Goal: Information Seeking & Learning: Learn about a topic

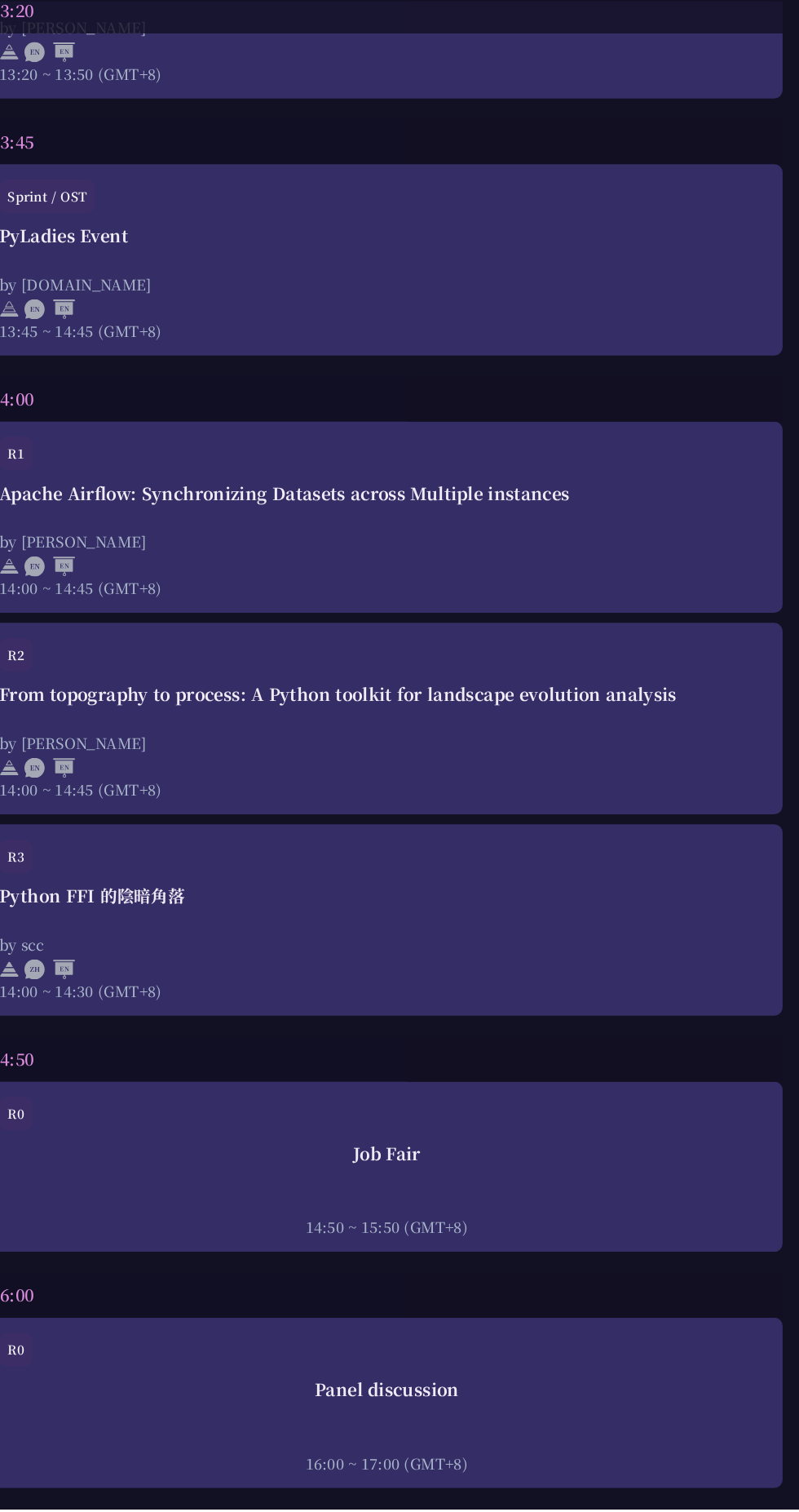
scroll to position [4842, 0]
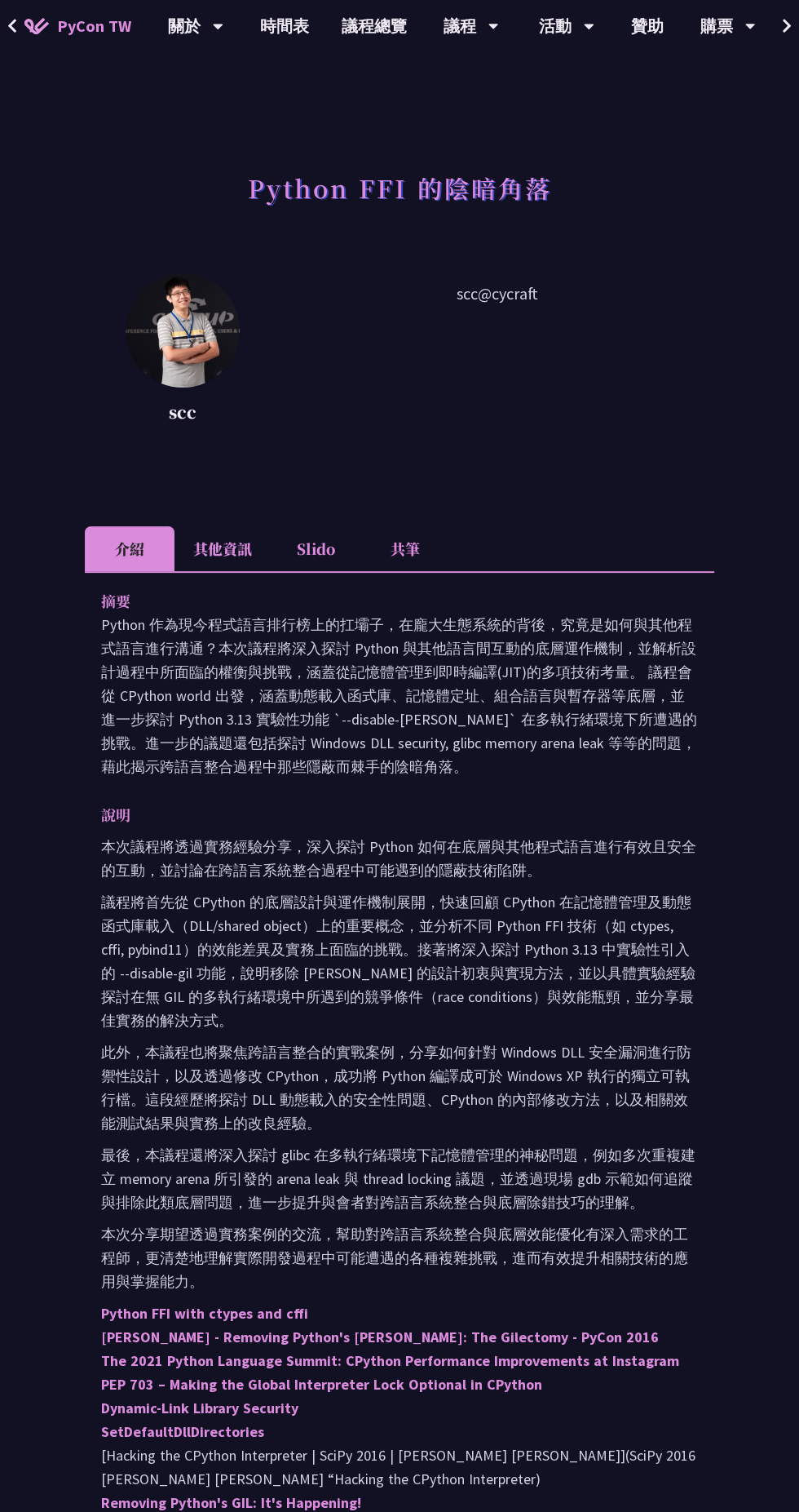
click at [797, 791] on div "Python FFI 的陰暗角落 scc scc@cycraft 介紹 其他資訊 Slido 共筆 摘要 說明 本次議程將透過實務經驗分享，深入探討 Pyth…" at bounding box center [399, 1090] width 799 height 2181
click at [797, 541] on div "Python FFI 的陰暗角落 scc scc@cycraft 介紹 其他資訊 Slido 共筆 摘要 說明 本次議程將透過實務經驗分享，深入探討 Pyth…" at bounding box center [399, 1090] width 799 height 2181
click at [797, 536] on div "Python FFI 的陰暗角落 scc scc@cycraft 介紹 其他資訊 Slido 共筆 摘要 說明 本次議程將透過實務經驗分享，深入探討 Pyth…" at bounding box center [399, 1090] width 799 height 2181
click at [3, 252] on div "Python FFI 的陰暗角落 scc scc@cycraft 介紹 其他資訊 Slido 共筆 摘要 說明 本次議程將透過實務經驗分享，深入探討 Pyth…" at bounding box center [399, 1090] width 799 height 2181
click at [797, 761] on div "Python FFI 的陰暗角落 scc scc@cycraft 介紹 其他資訊 Slido 共筆 摘要 說明 本次議程將透過實務經驗分享，深入探討 Pyth…" at bounding box center [399, 1090] width 799 height 2181
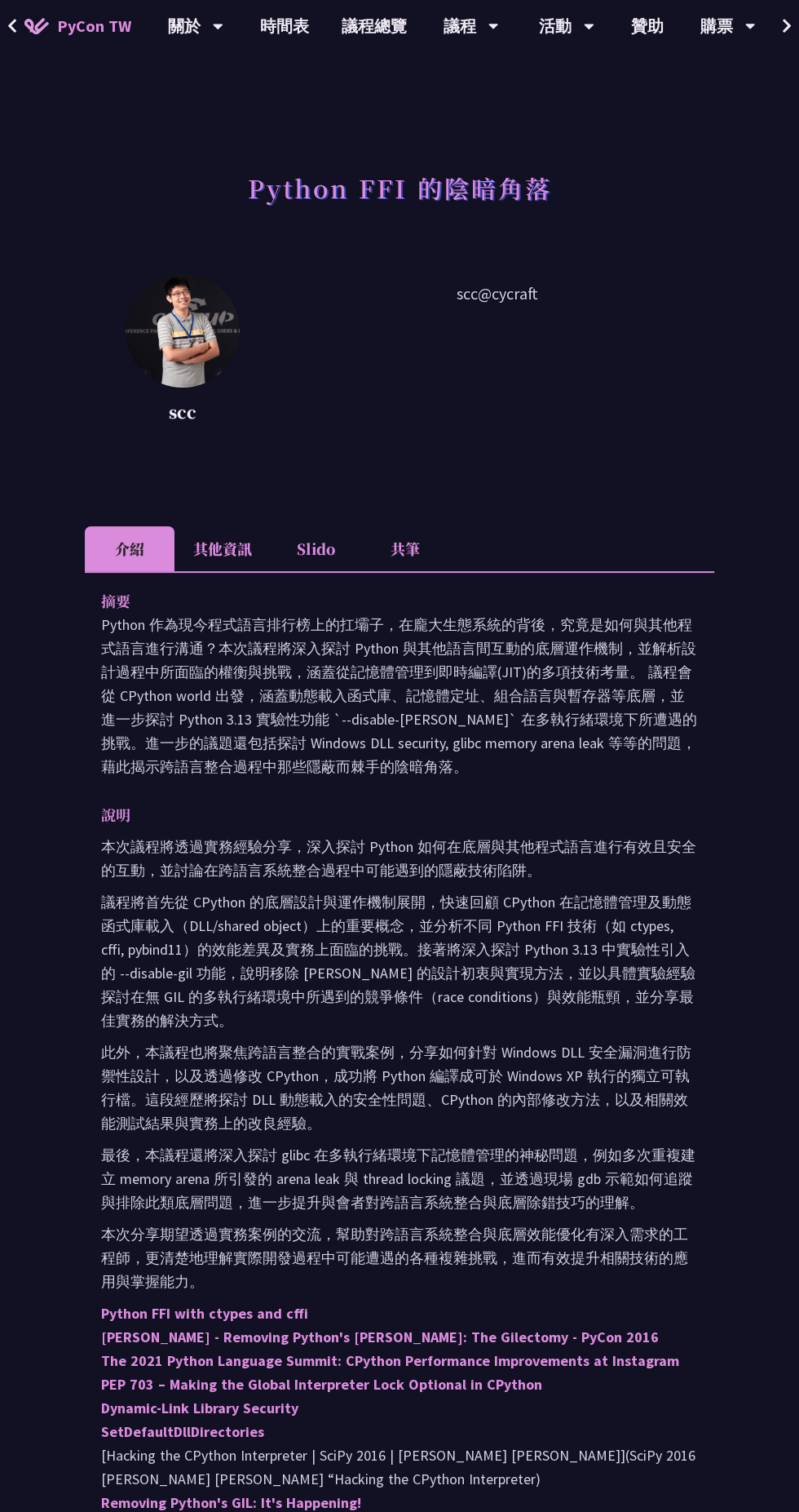
click at [0, 330] on div "Python FFI 的陰暗角落 scc scc@cycraft 介紹 其他資訊 Slido 共筆 摘要 說明 本次議程將透過實務經驗分享，深入探討 Pyth…" at bounding box center [399, 1090] width 799 height 2181
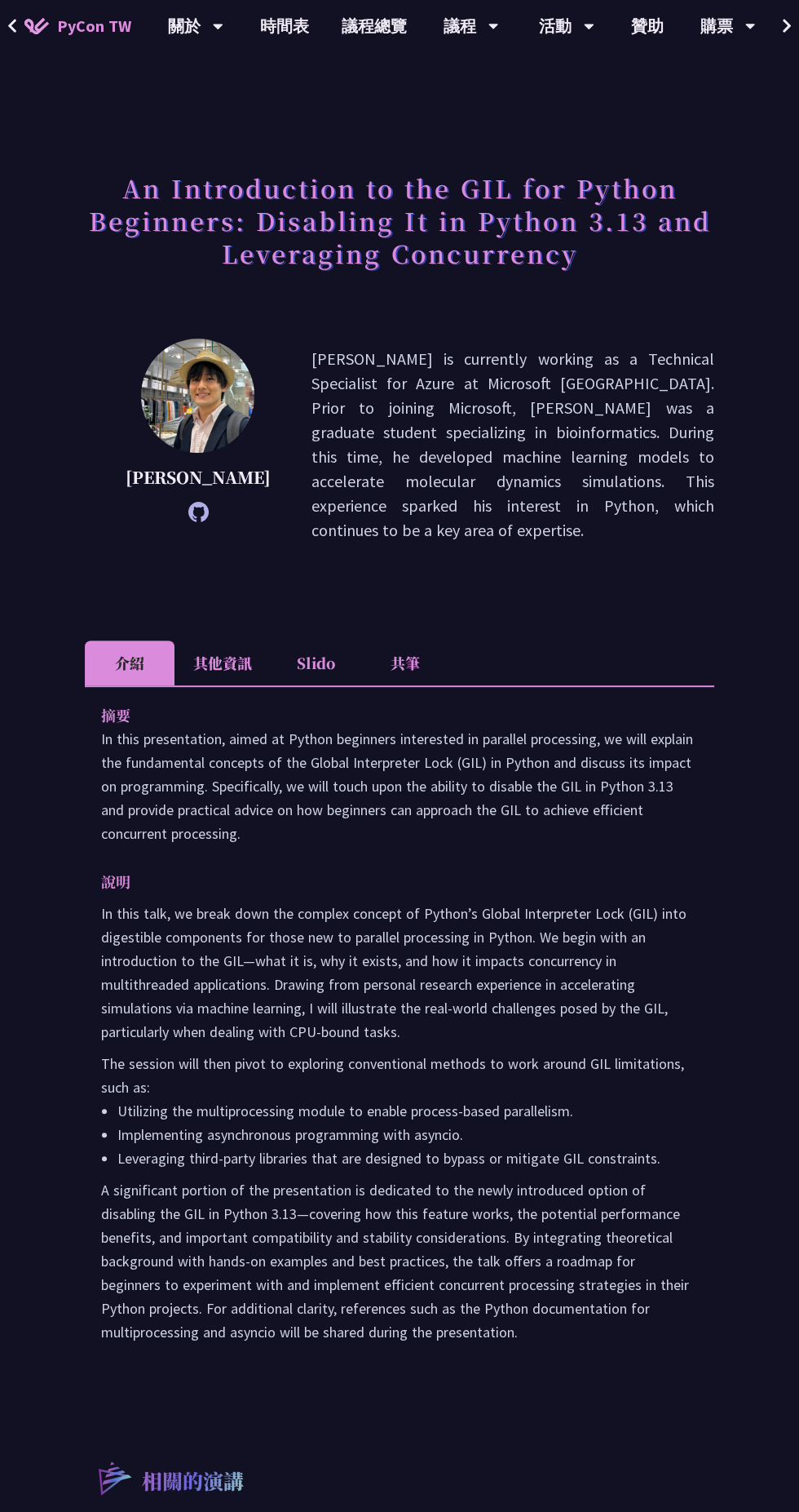
click at [270, 38] on link "時間表" at bounding box center [284, 26] width 81 height 53
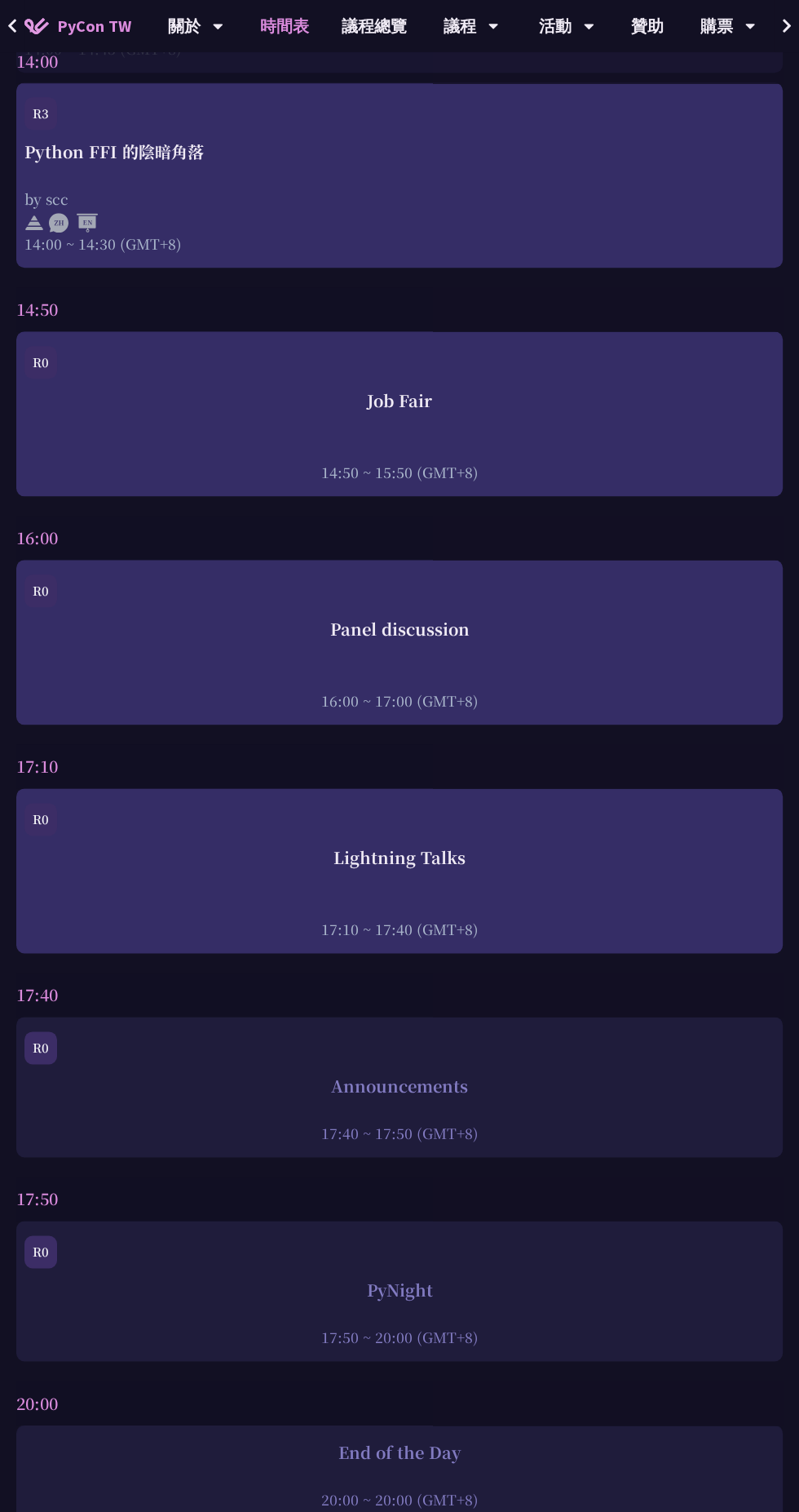
scroll to position [5541, 0]
